Goal: Information Seeking & Learning: Learn about a topic

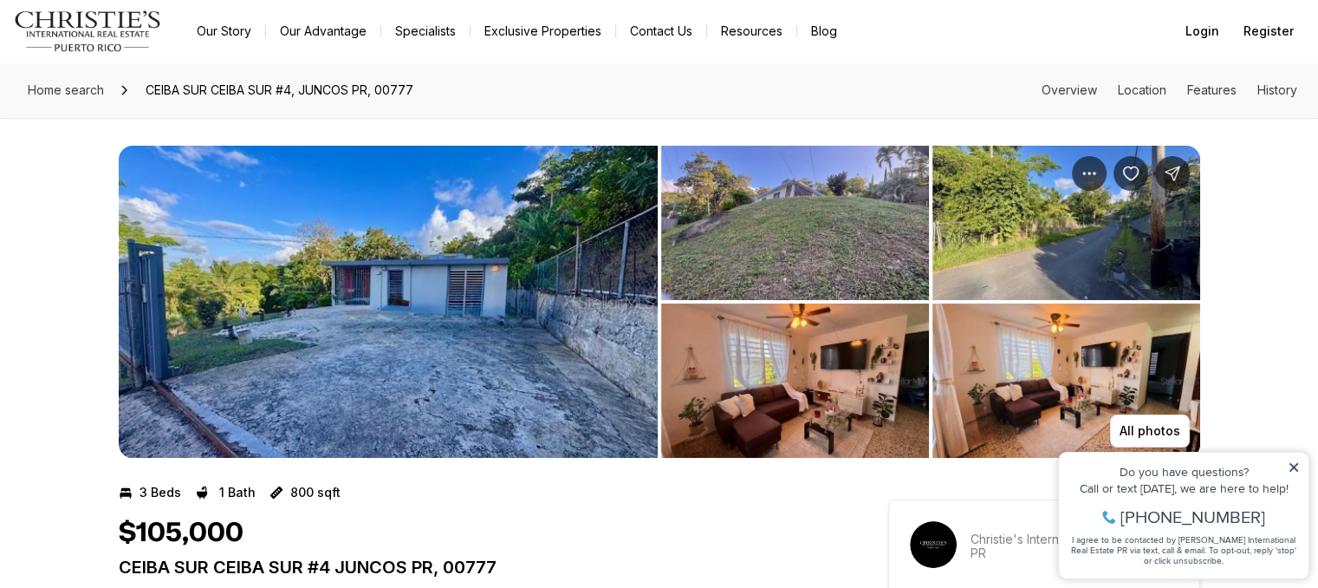
click at [541, 296] on img "View image gallery" at bounding box center [388, 302] width 539 height 312
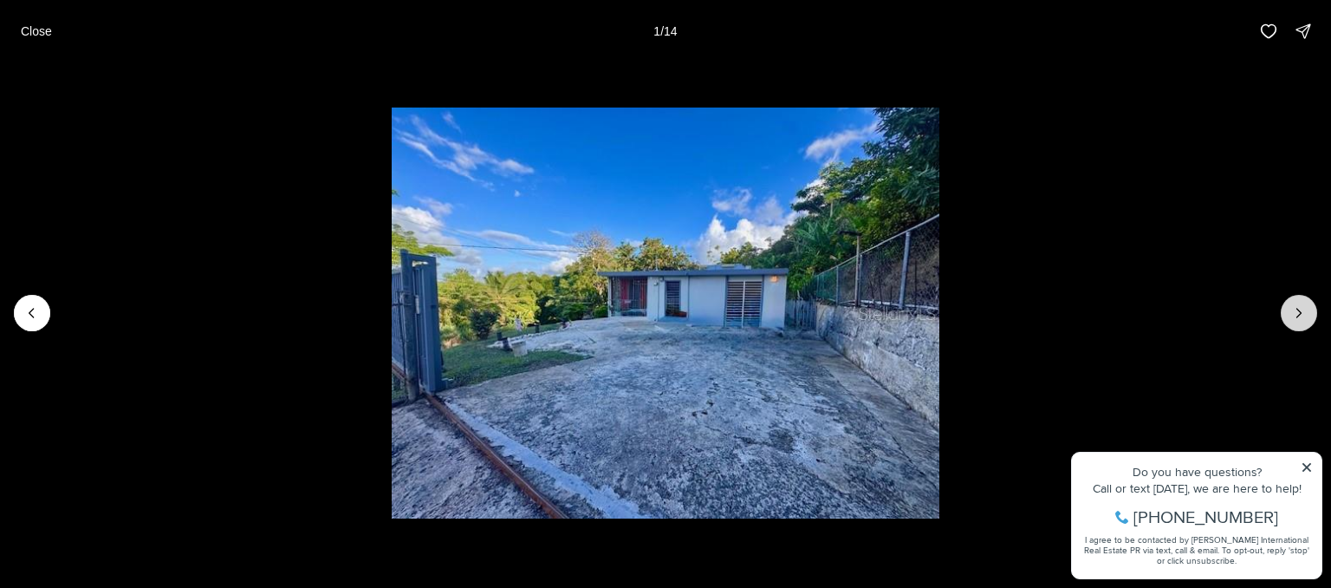
click at [1305, 311] on icon "Next slide" at bounding box center [1299, 312] width 17 height 17
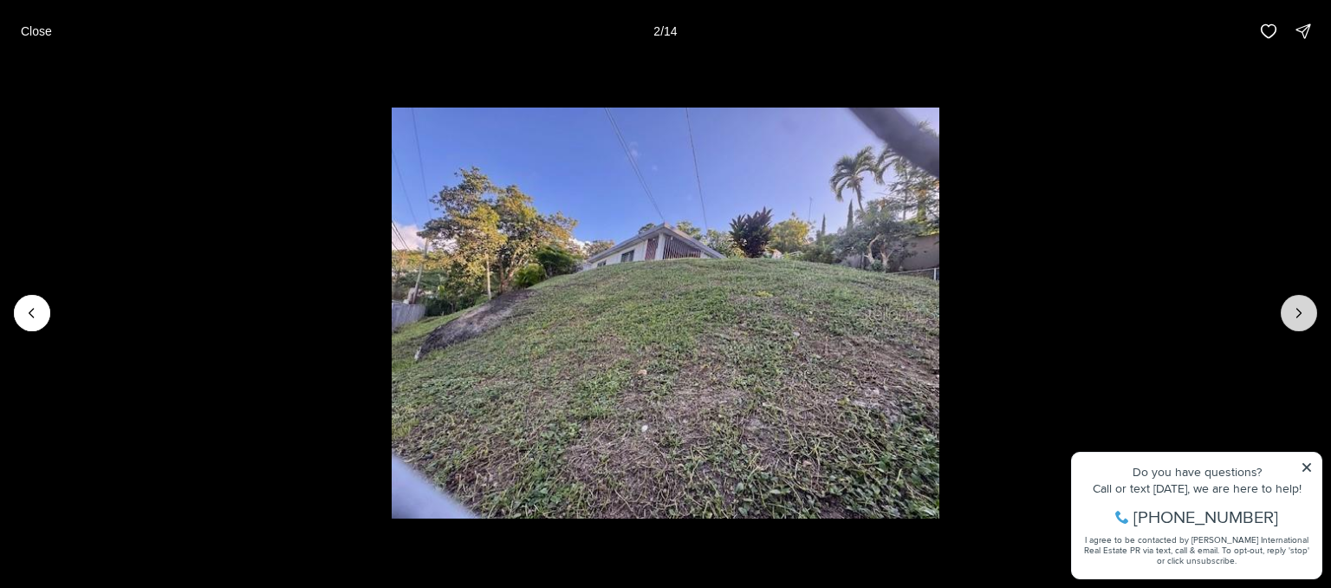
click at [1305, 311] on icon "Next slide" at bounding box center [1299, 312] width 17 height 17
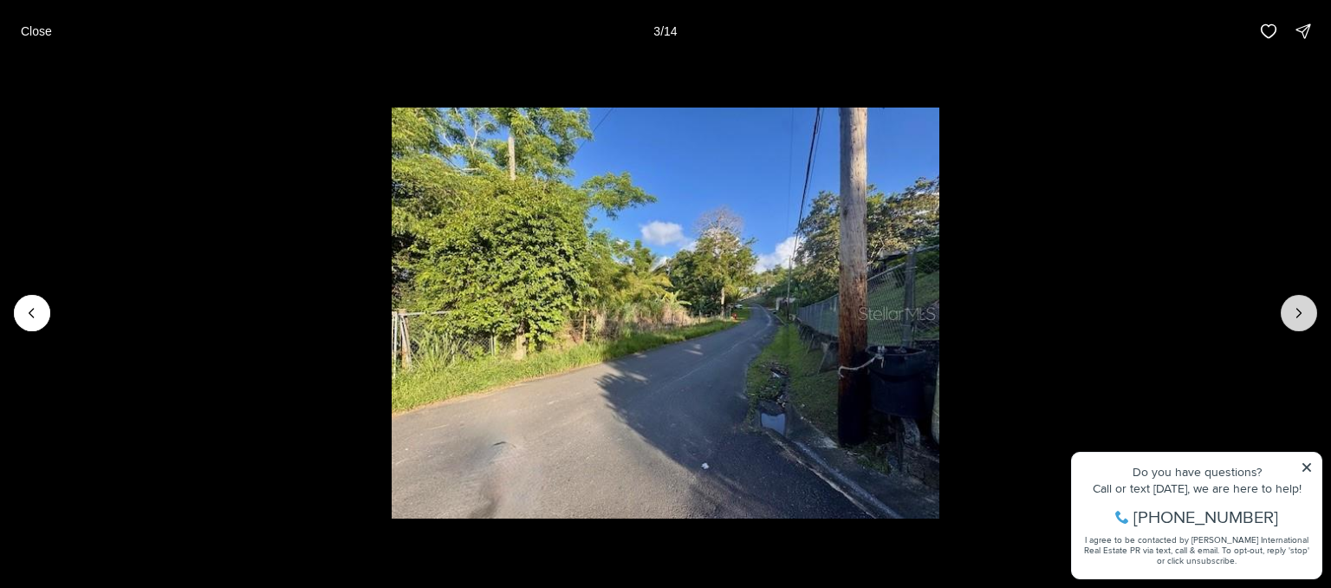
click at [1305, 311] on icon "Next slide" at bounding box center [1299, 312] width 17 height 17
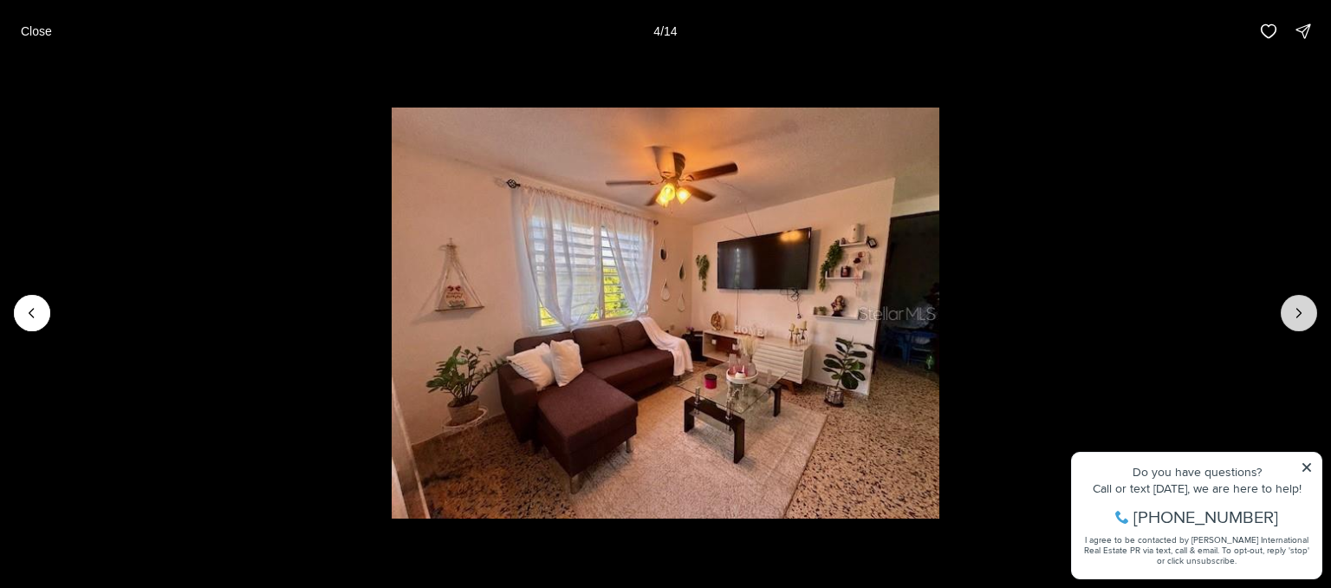
click at [1305, 311] on icon "Next slide" at bounding box center [1299, 312] width 17 height 17
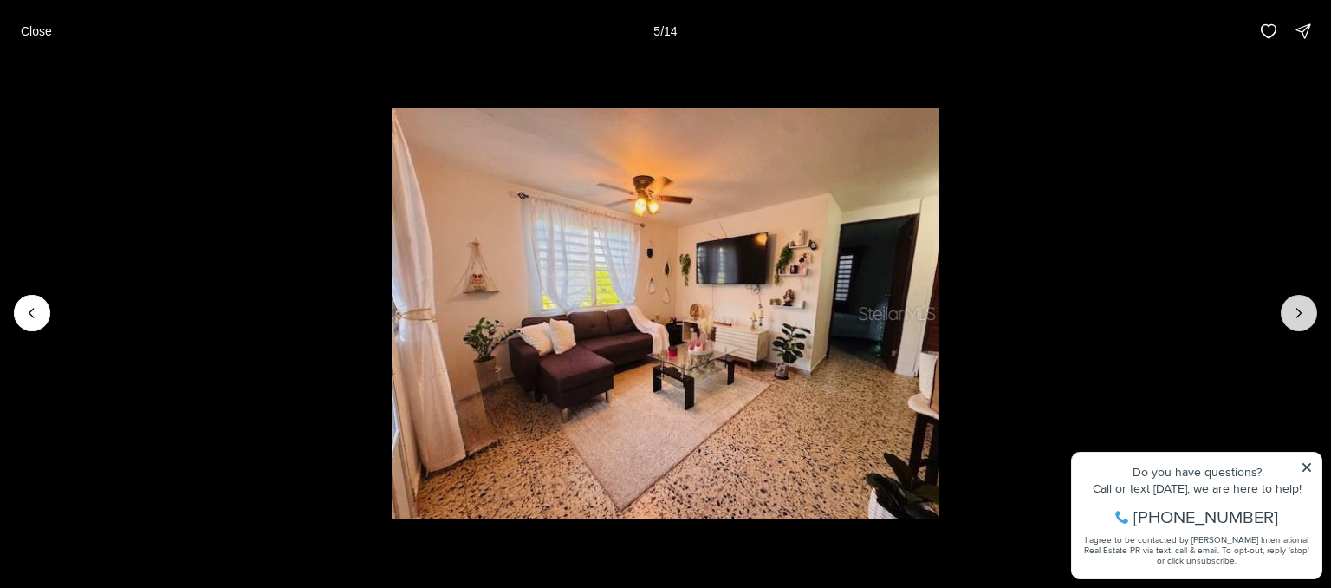
click at [1305, 311] on icon "Next slide" at bounding box center [1299, 312] width 17 height 17
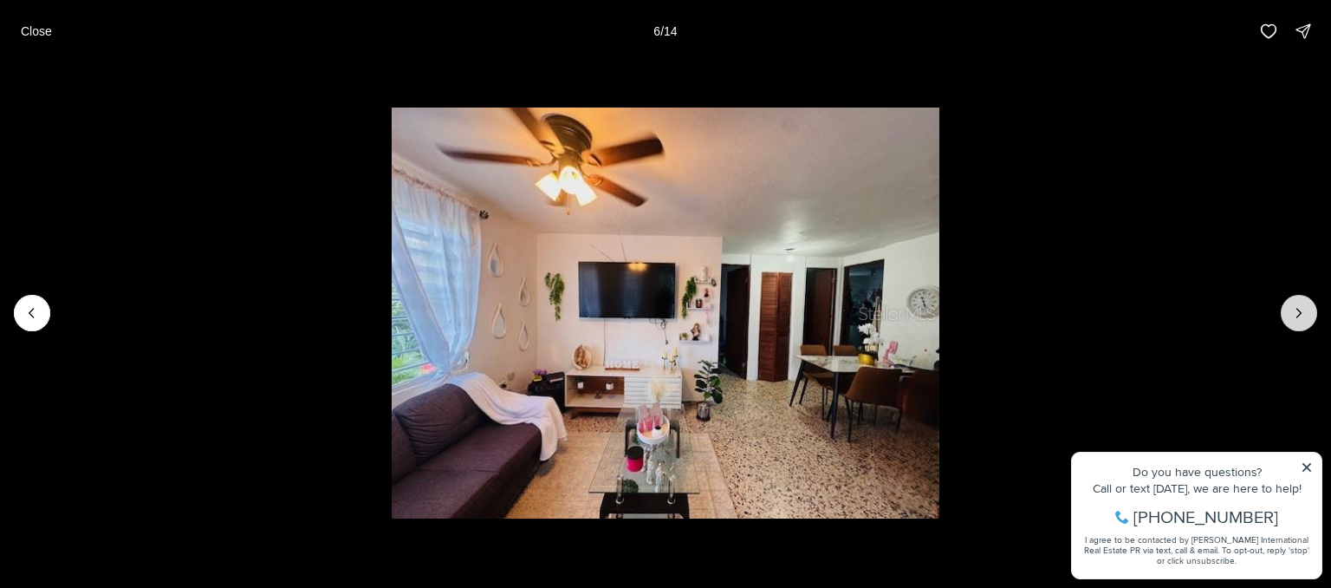
click at [1305, 311] on icon "Next slide" at bounding box center [1299, 312] width 17 height 17
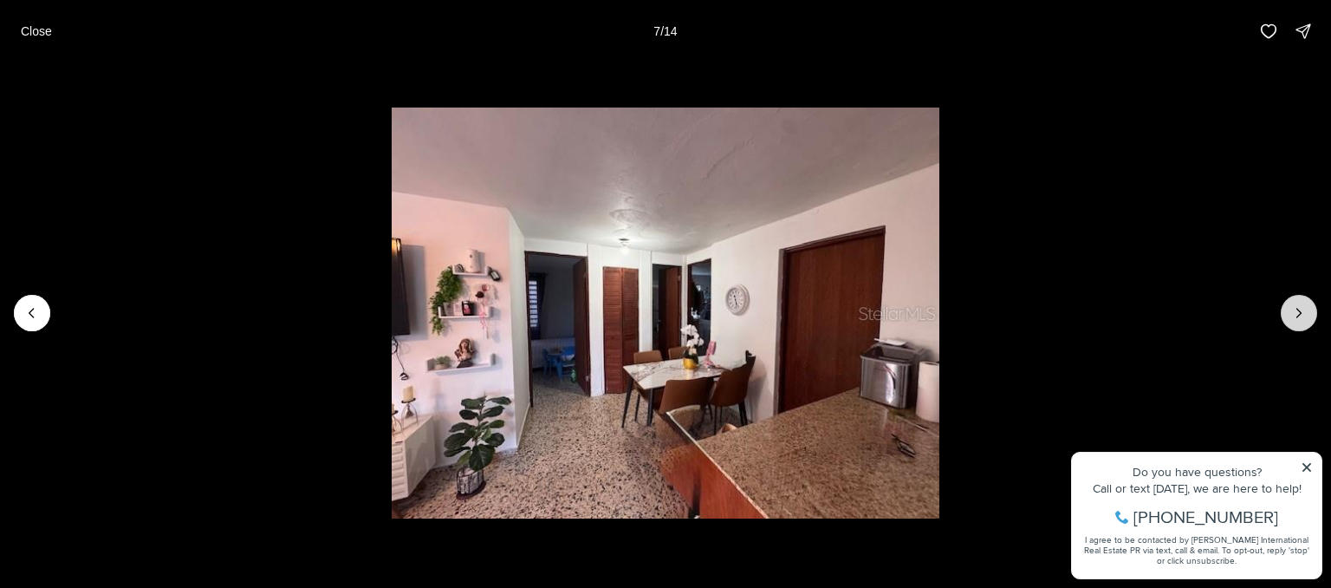
click at [1305, 311] on icon "Next slide" at bounding box center [1299, 312] width 17 height 17
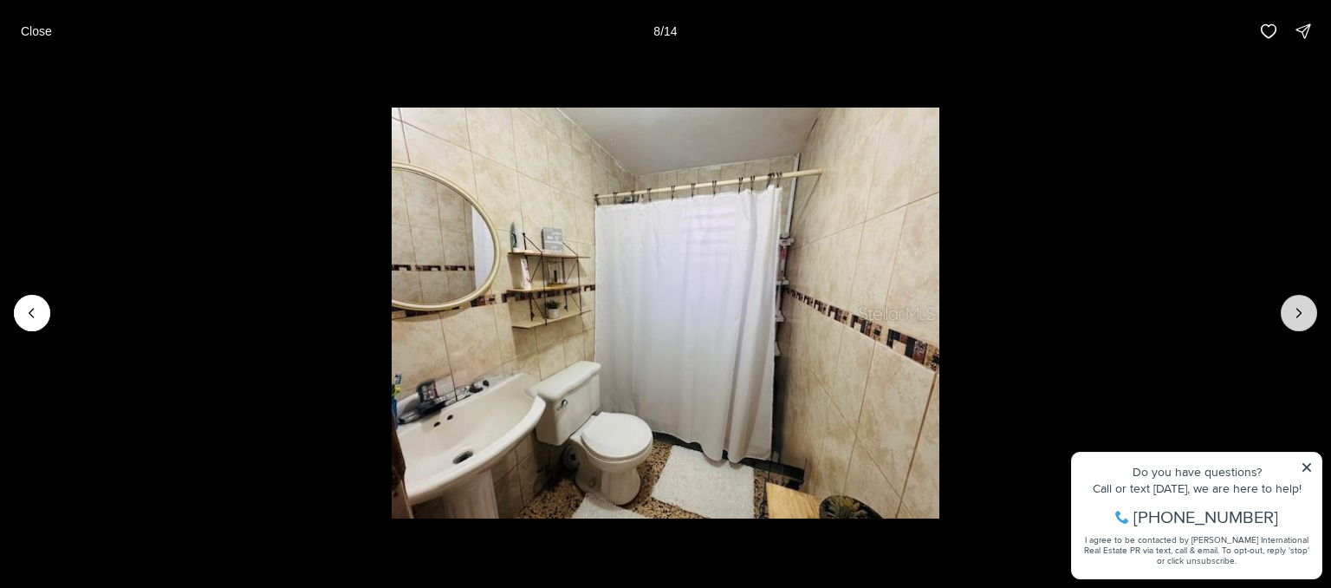
click at [1305, 311] on icon "Next slide" at bounding box center [1299, 312] width 17 height 17
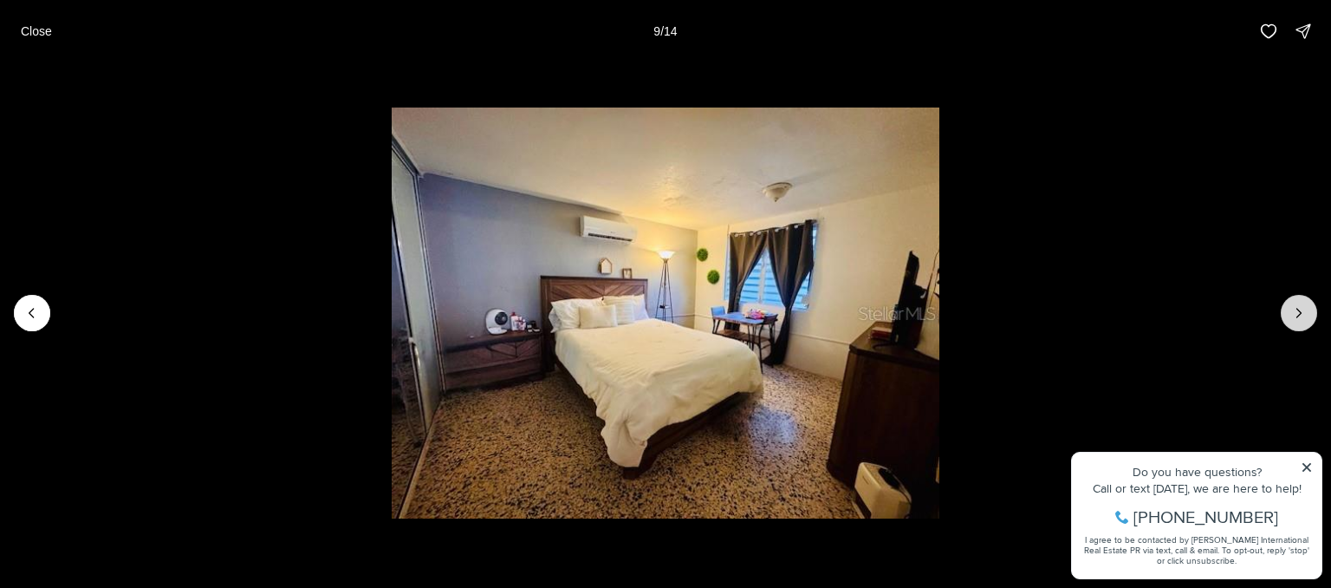
click at [1305, 311] on icon "Next slide" at bounding box center [1299, 312] width 17 height 17
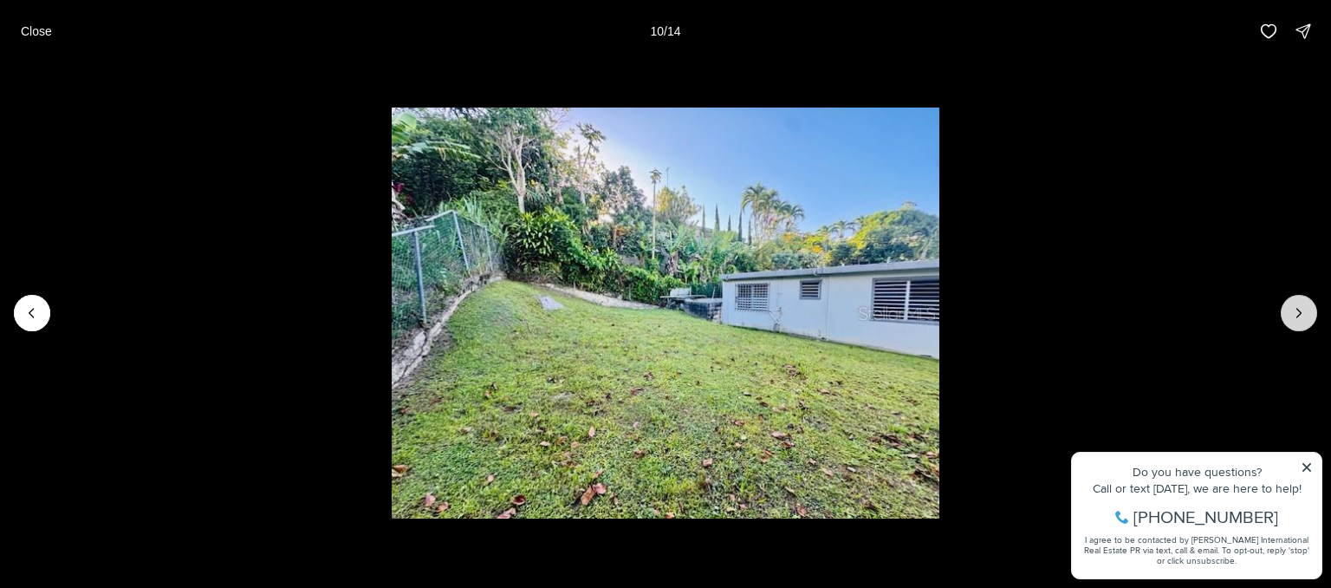
click at [1305, 311] on icon "Next slide" at bounding box center [1299, 312] width 17 height 17
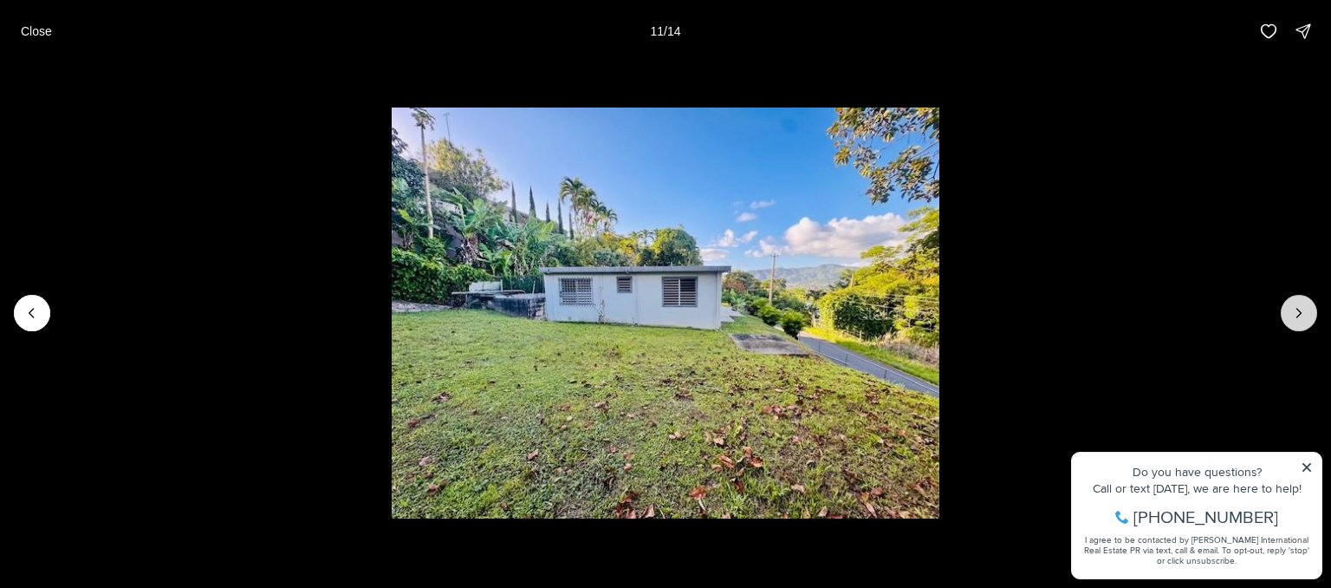
click at [1305, 311] on icon "Next slide" at bounding box center [1299, 312] width 17 height 17
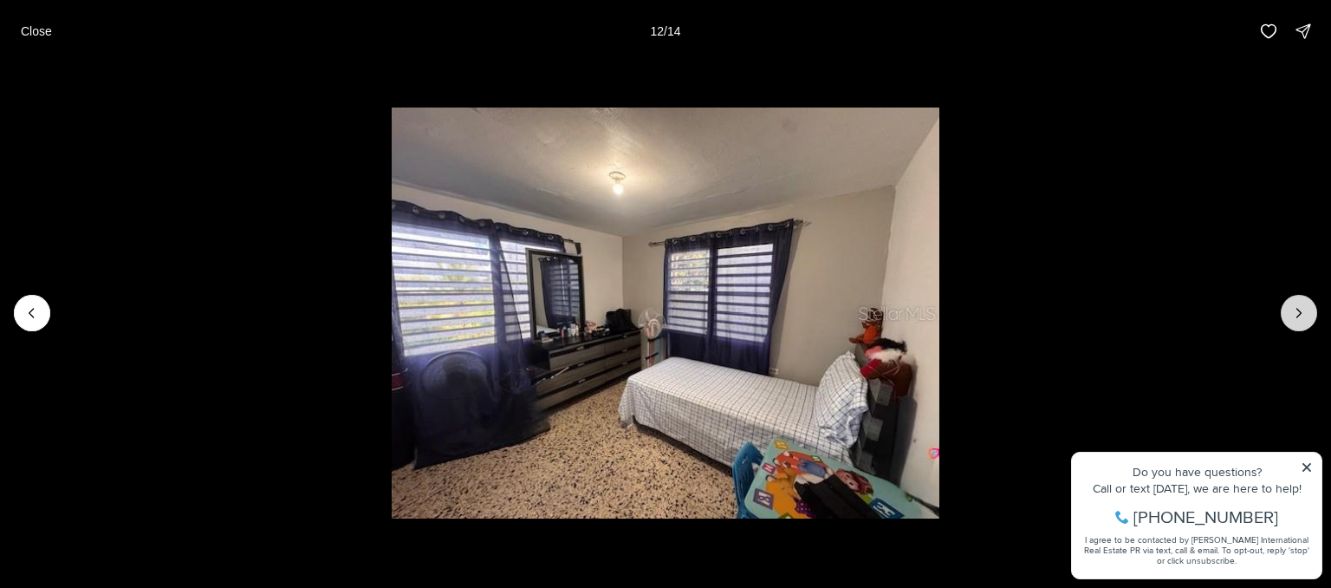
click at [1305, 311] on icon "Next slide" at bounding box center [1299, 312] width 17 height 17
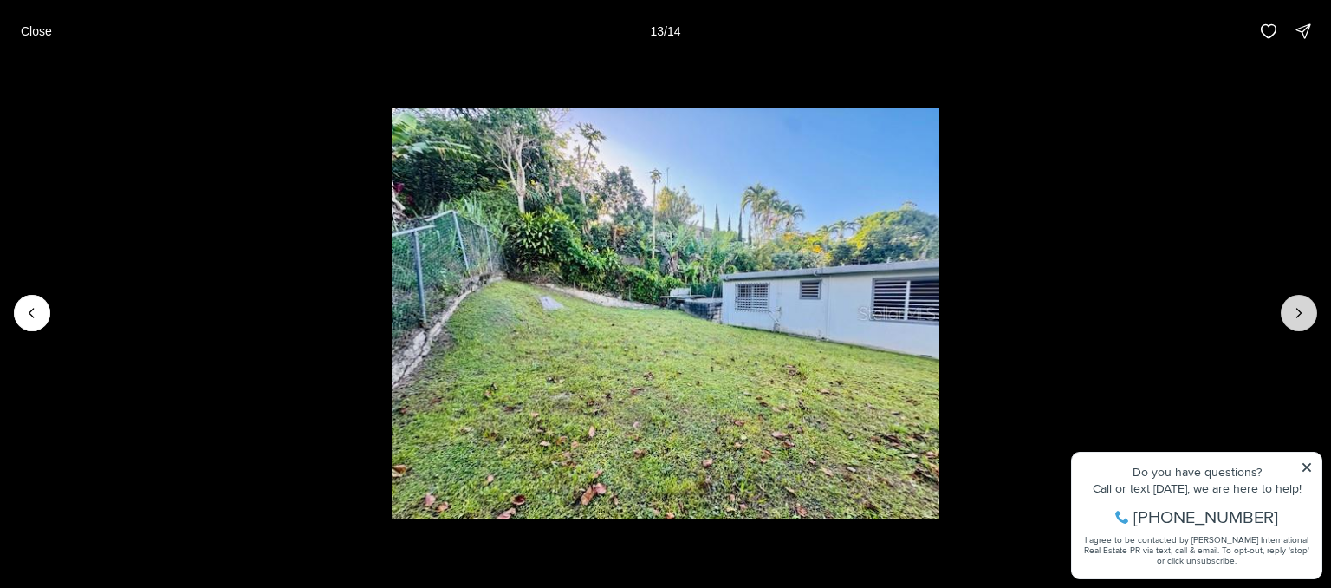
click at [1305, 311] on icon "Next slide" at bounding box center [1299, 312] width 17 height 17
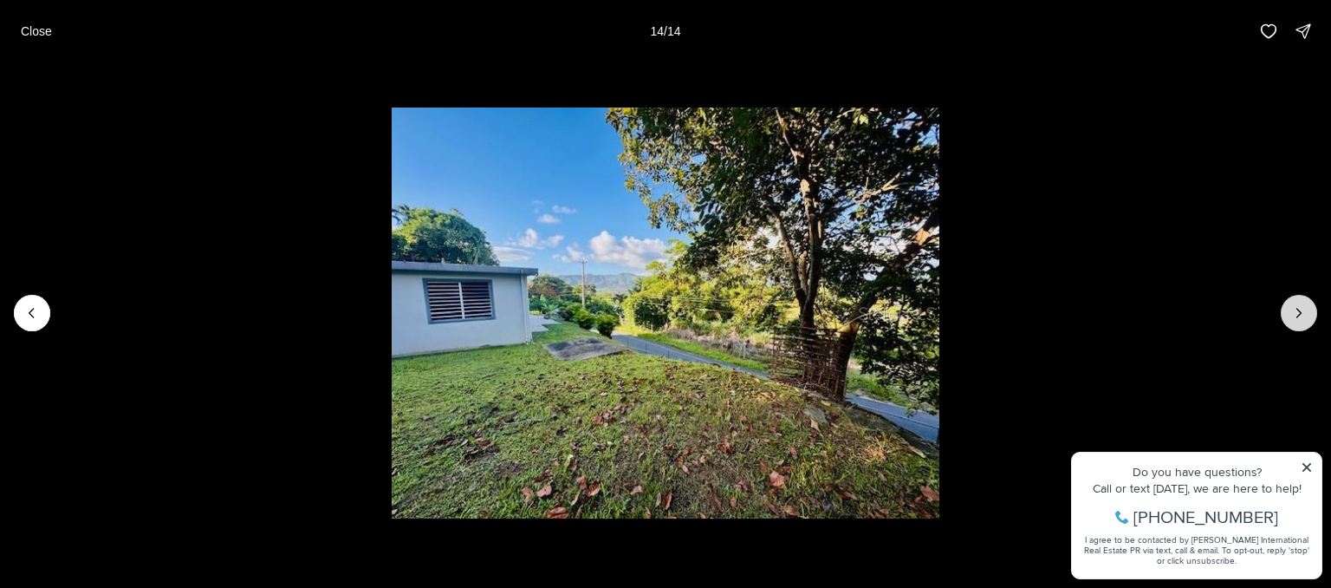
click at [1305, 311] on div at bounding box center [1299, 313] width 36 height 36
click at [45, 29] on p "Close" at bounding box center [36, 31] width 31 height 14
